Goal: Information Seeking & Learning: Learn about a topic

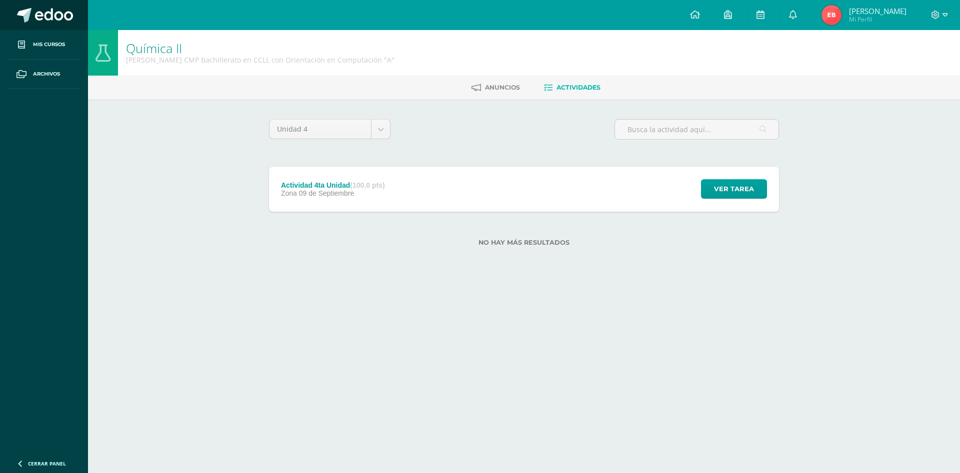
click at [58, 14] on span at bounding box center [54, 15] width 38 height 15
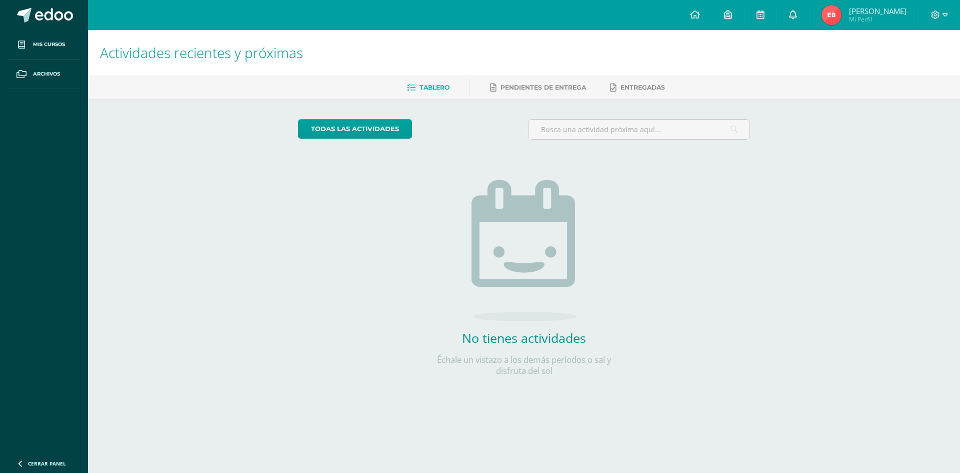
click at [805, 17] on link at bounding box center [793, 15] width 32 height 30
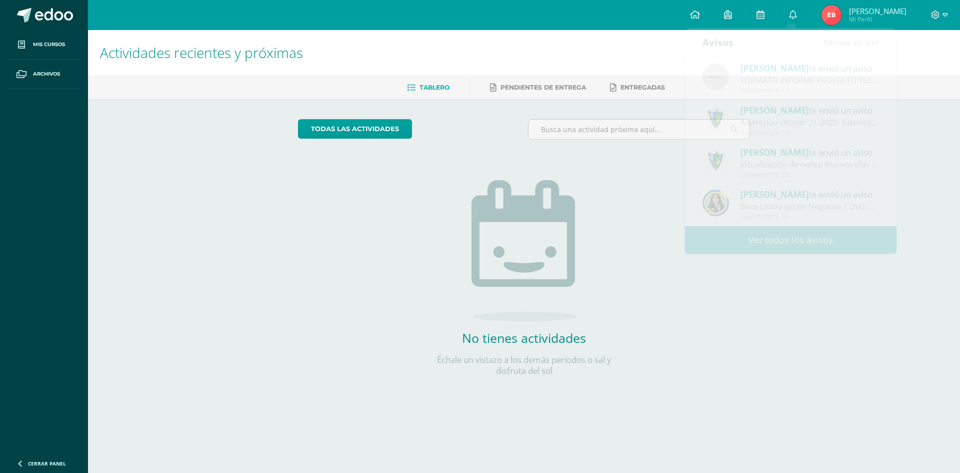
click at [946, 105] on div "Actividades recientes y próximas Tablero Pendientes de entrega Entregadas todas…" at bounding box center [524, 219] width 872 height 378
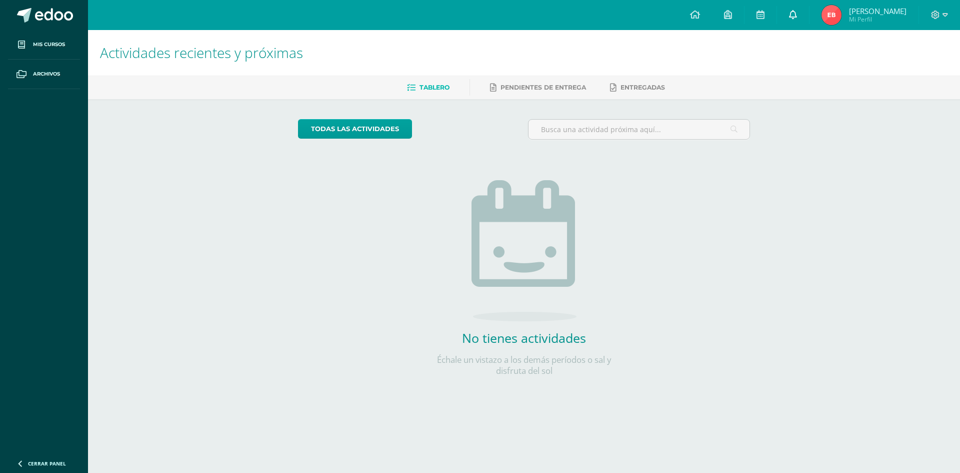
click at [784, 7] on link at bounding box center [793, 15] width 32 height 30
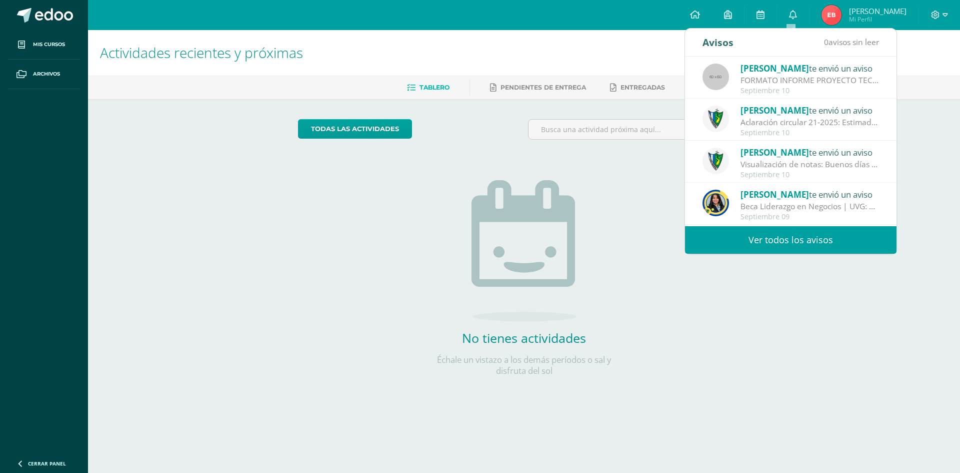
click at [726, 225] on div "Tienes una nueva actividad: ACTIVIDAD Expresión Artística II | Zona Septiembre …" at bounding box center [791, 246] width 212 height 42
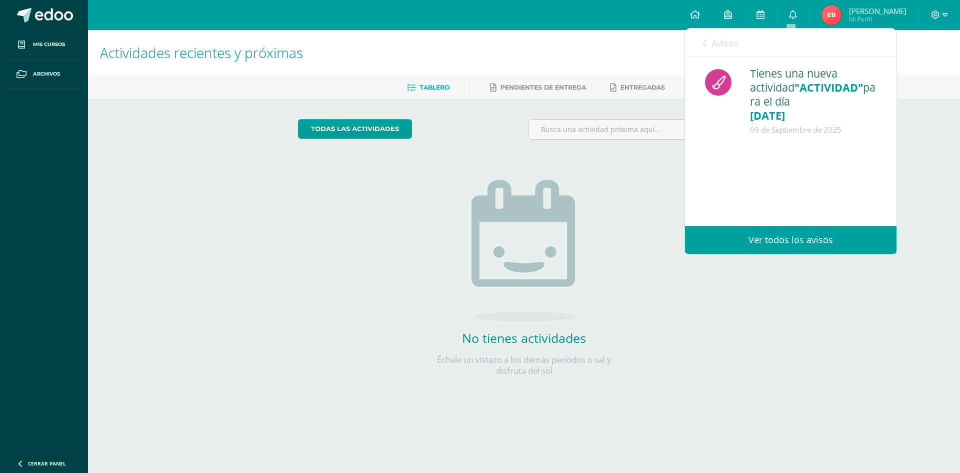
click at [721, 238] on link "Ver todos los avisos" at bounding box center [791, 240] width 212 height 28
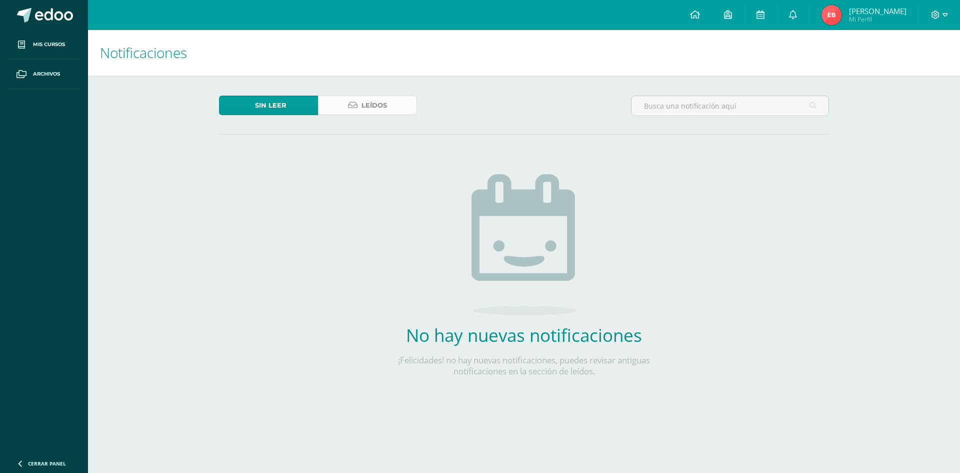
click at [393, 96] on link "Leídos" at bounding box center [367, 106] width 99 height 20
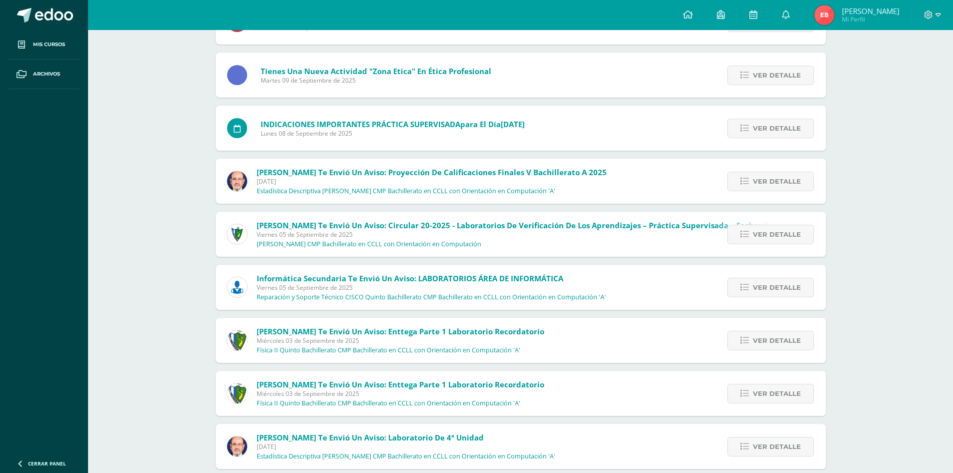
scroll to position [1271, 0]
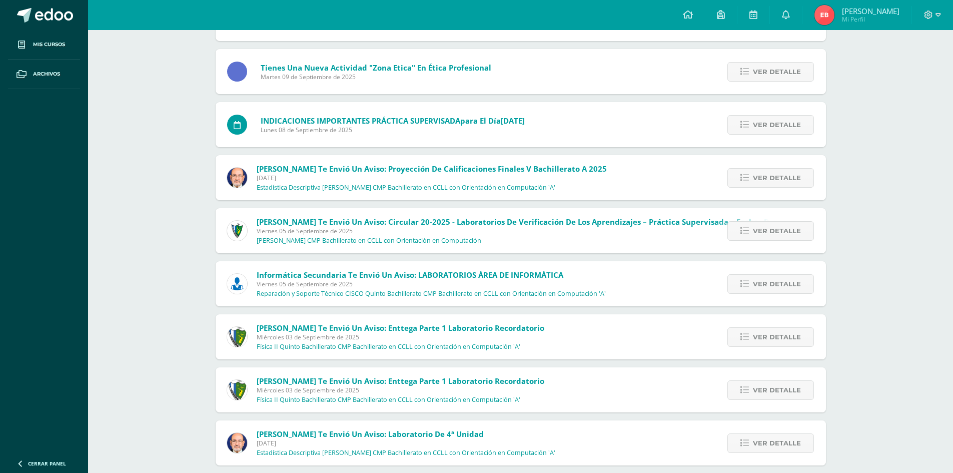
click at [790, 295] on div "Ver detalle" at bounding box center [769, 283] width 114 height 45
click at [787, 286] on span "Ver detalle" at bounding box center [777, 284] width 48 height 19
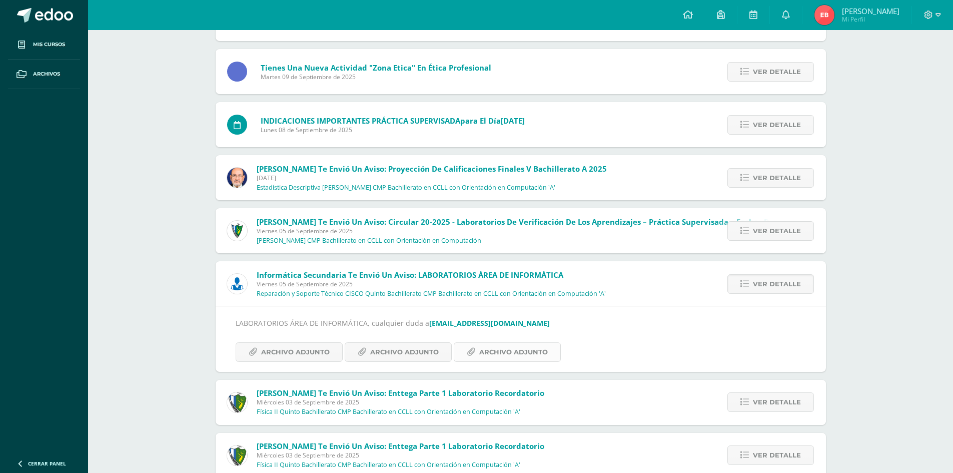
click at [514, 361] on span "Archivo Adjunto" at bounding box center [513, 352] width 69 height 19
click at [317, 352] on span "Archivo Adjunto" at bounding box center [295, 352] width 69 height 19
